Goal: Submit feedback/report problem

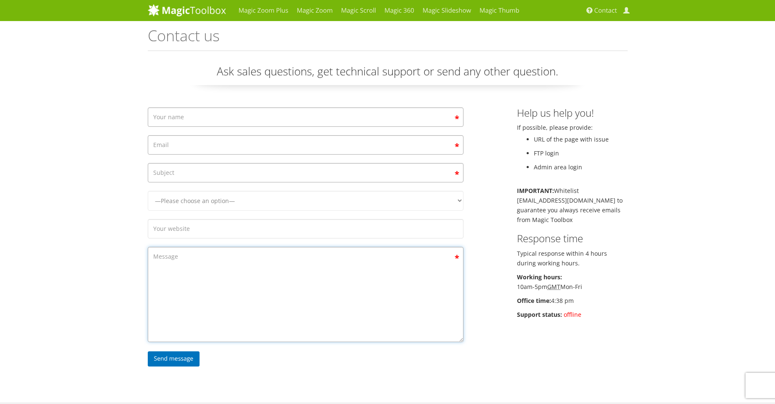
click at [199, 267] on textarea "Contact form" at bounding box center [306, 294] width 316 height 95
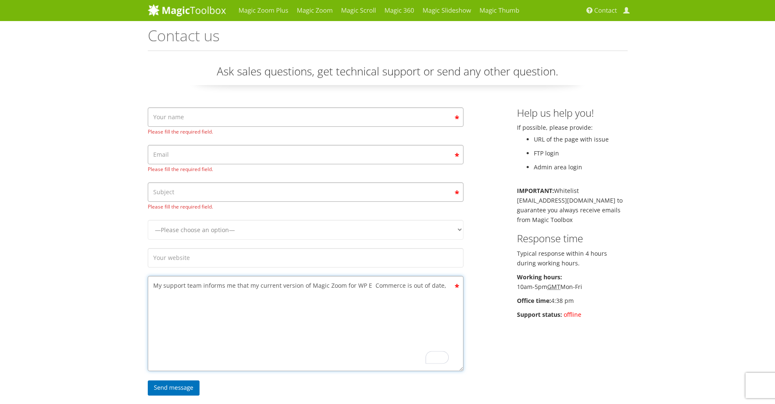
paste textarea "You are currently using version [DATE]. You may need to contact them and check …"
type textarea "My support team informs me that my current version of Magic Zoom for WP E Comme…"
click at [185, 116] on input "Contact form" at bounding box center [306, 116] width 316 height 19
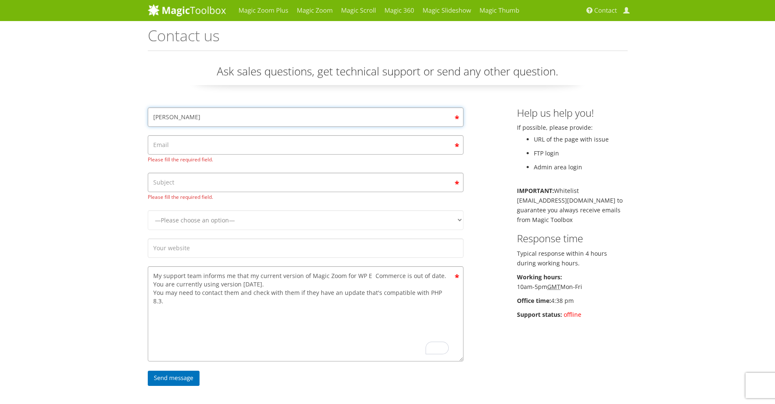
click at [204, 119] on input "[PERSON_NAME]" at bounding box center [306, 116] width 316 height 19
type input "[PERSON_NAME]"
click at [186, 145] on input "Contact form" at bounding box center [306, 144] width 316 height 19
type input "[EMAIL_ADDRESS][DOMAIN_NAME]"
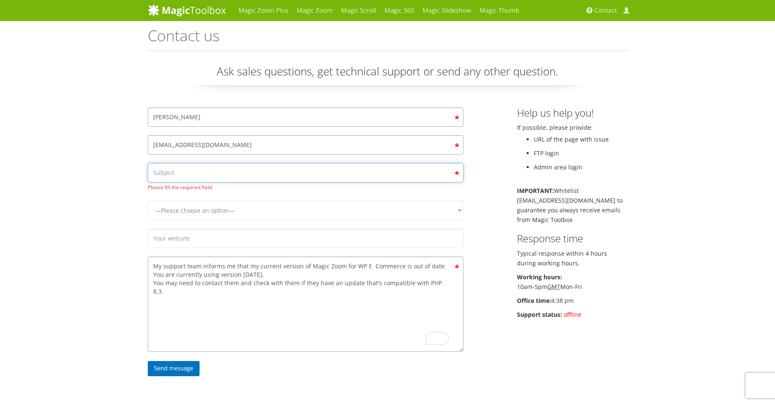
click at [193, 175] on input "Contact form" at bounding box center [306, 172] width 316 height 19
type input "Out of date version request new version"
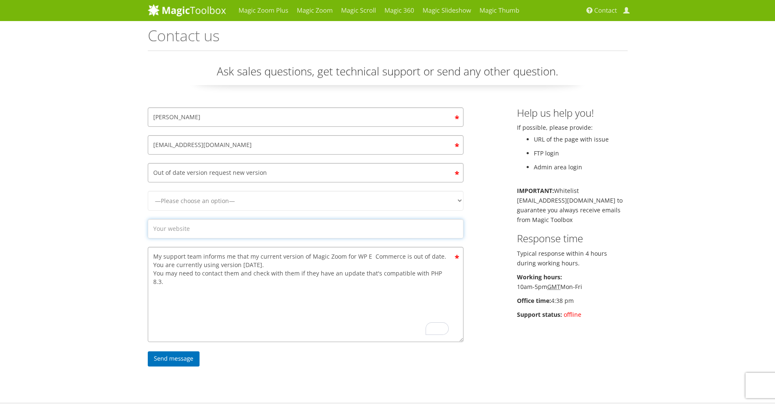
click at [354, 241] on div "Contact form" at bounding box center [305, 231] width 328 height 24
type input "[DOMAIN_NAME]"
click at [181, 359] on input "Send message" at bounding box center [174, 358] width 52 height 15
